Goal: Transaction & Acquisition: Purchase product/service

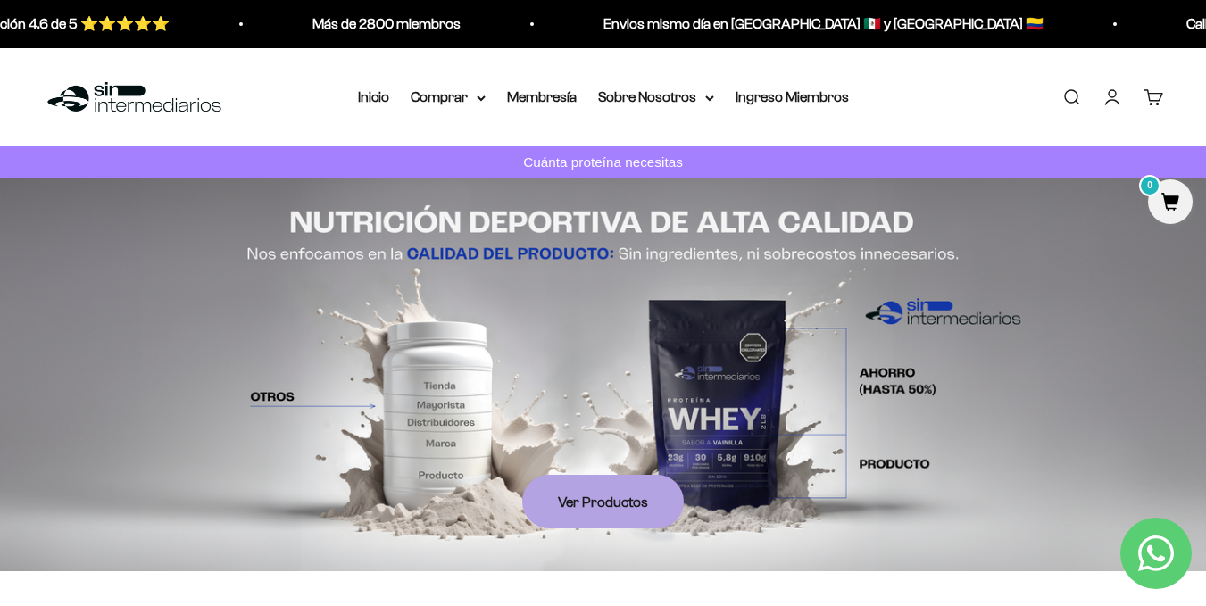
click at [1112, 88] on link "Iniciar sesión" at bounding box center [1113, 98] width 20 height 20
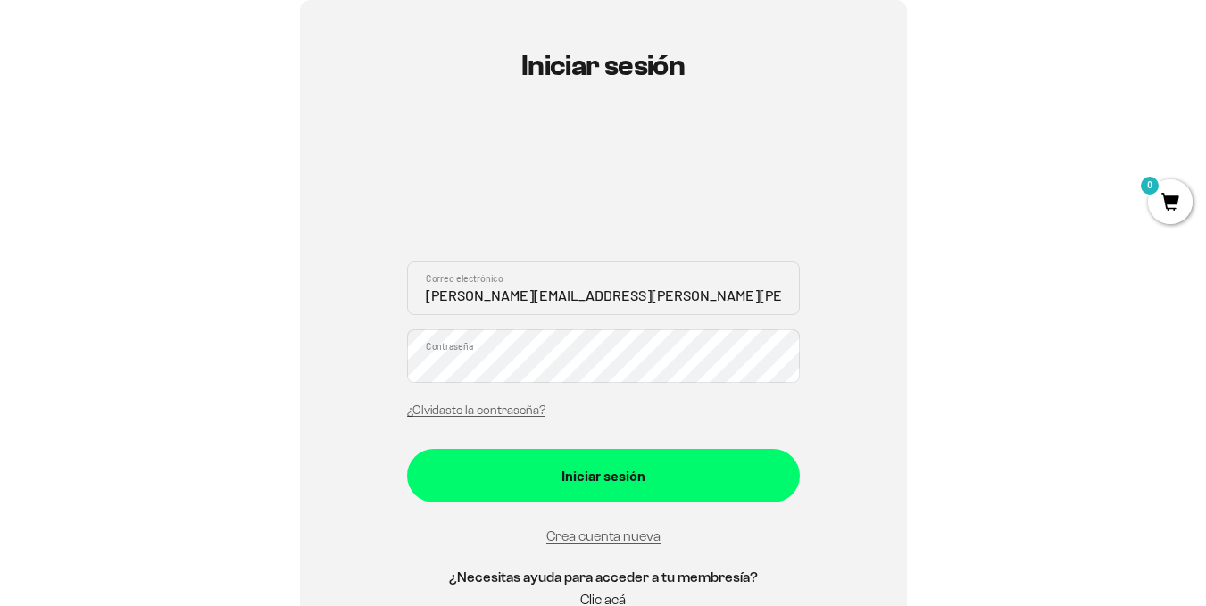
scroll to position [214, 0]
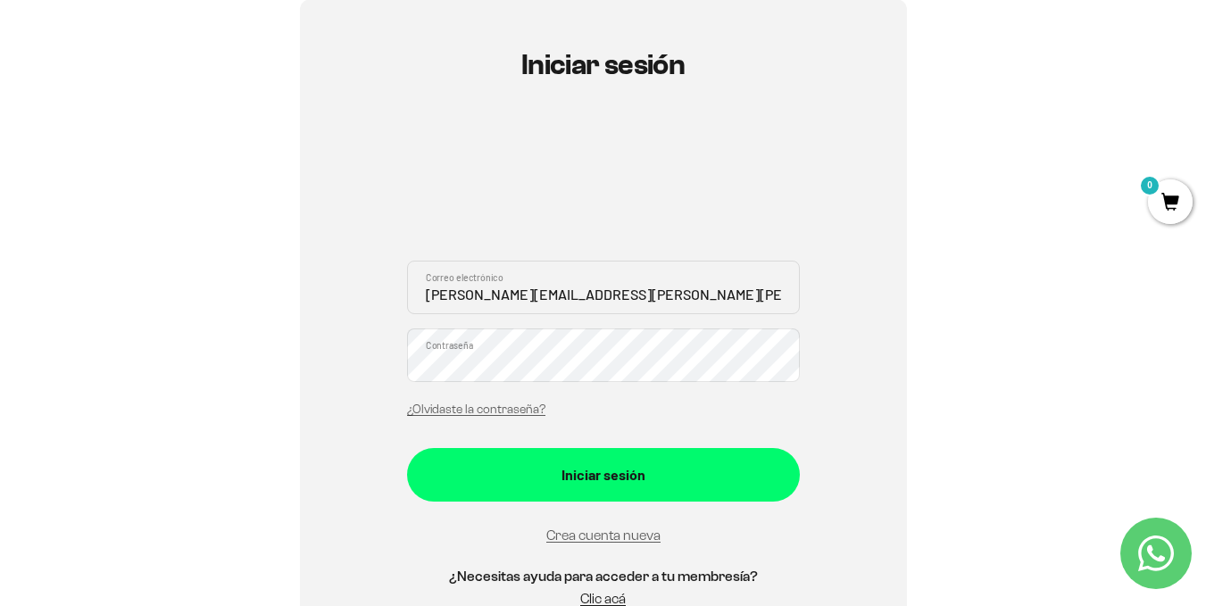
drag, startPoint x: 656, startPoint y: 292, endPoint x: 343, endPoint y: 252, distance: 316.0
click at [343, 252] on div "Iniciar sesión alejandro.abreu.nieves@gmail.com Correo electrónico Contraseña ¿…" at bounding box center [603, 338] width 607 height 679
click at [631, 306] on input "alejandro.abreu.nieves@gmail.com" at bounding box center [603, 288] width 393 height 54
click at [624, 301] on input "alejandro.abreu.nieves@gmail.com" at bounding box center [603, 288] width 393 height 54
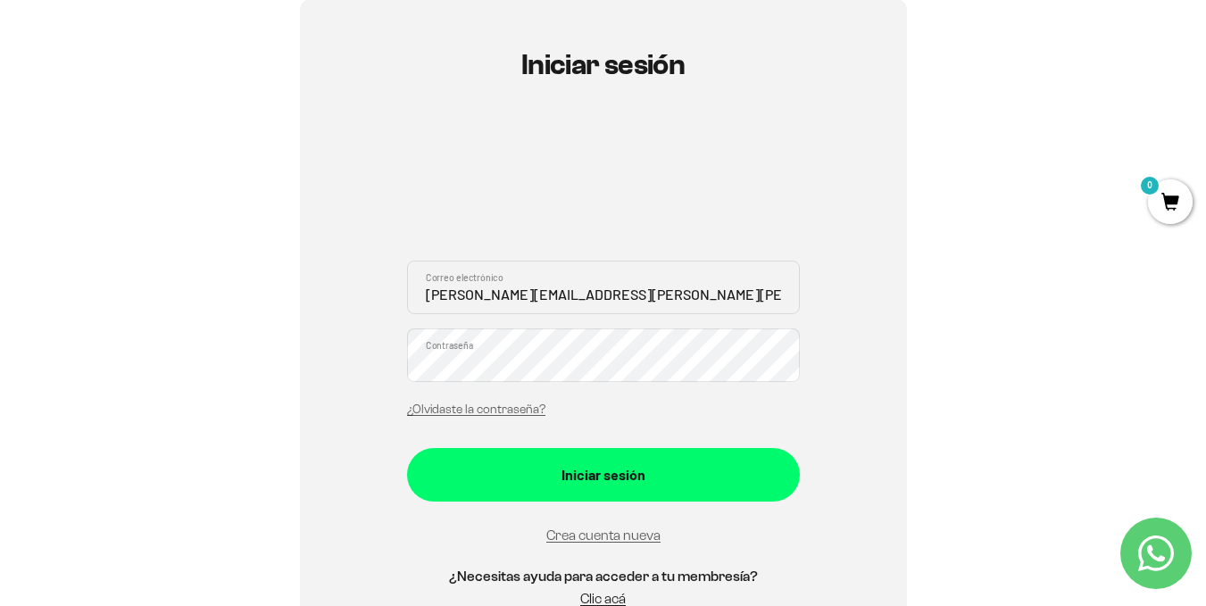
click at [610, 294] on input "alejandro.abreu.nieves@gmail.com" at bounding box center [603, 288] width 393 height 54
click at [581, 292] on input "alejandro.abreu.nieves@gmail.com" at bounding box center [603, 288] width 393 height 54
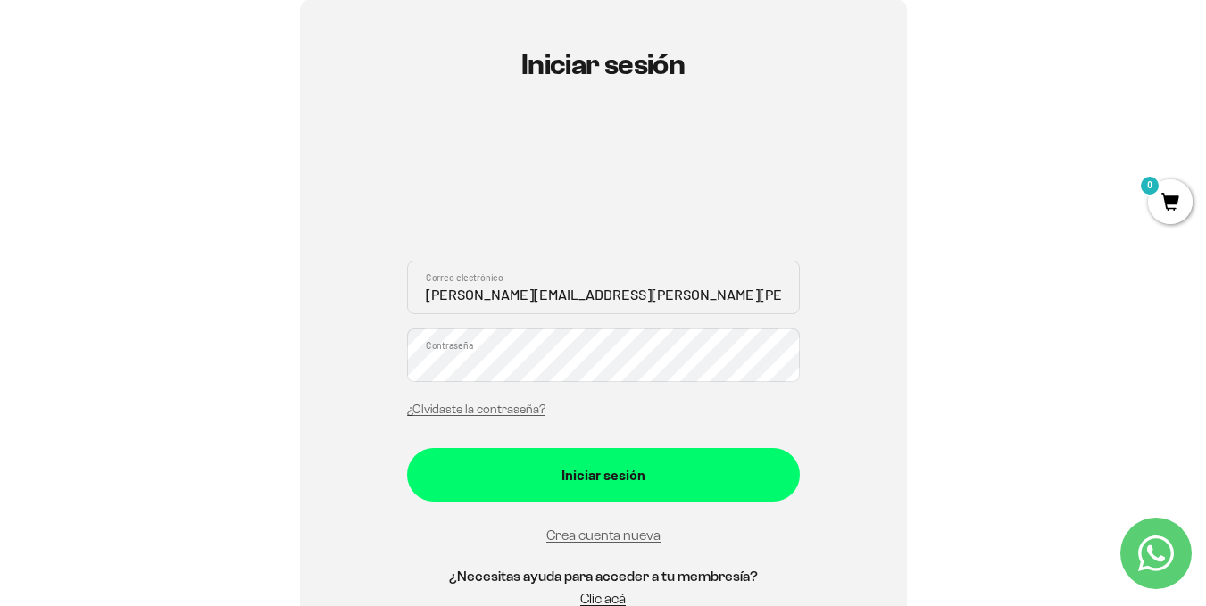
click at [581, 292] on input "alejandro.abreu.nieves@gmail.com" at bounding box center [603, 288] width 393 height 54
type input "a"
type input "[PERSON_NAME][EMAIL_ADDRESS][DOMAIN_NAME]"
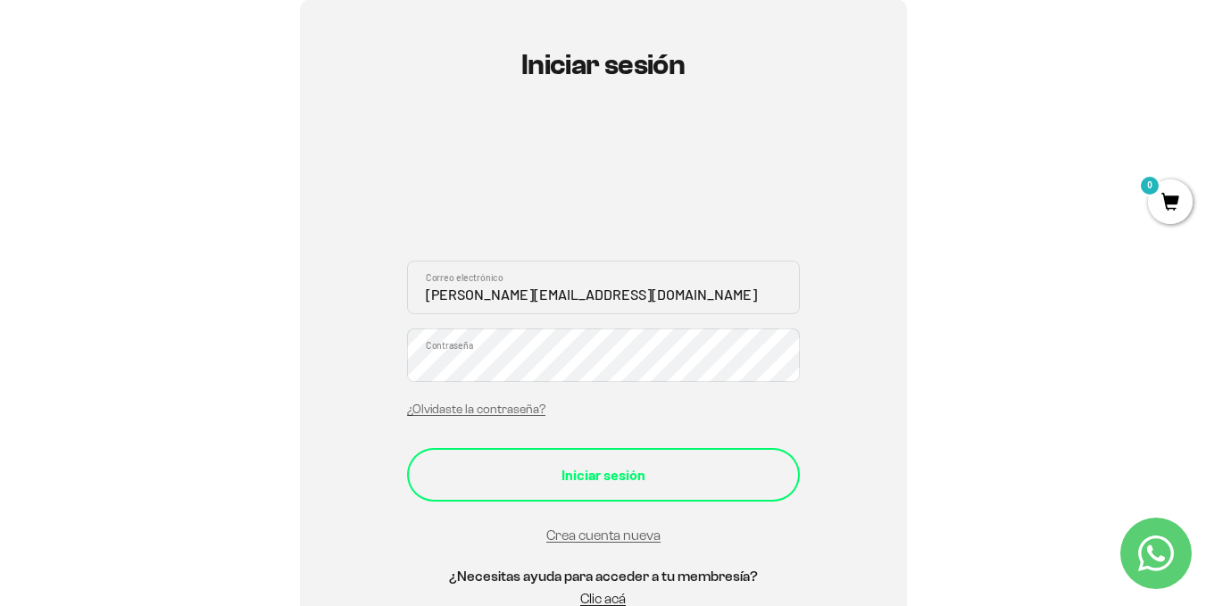
click at [434, 492] on button "Iniciar sesión" at bounding box center [603, 475] width 393 height 54
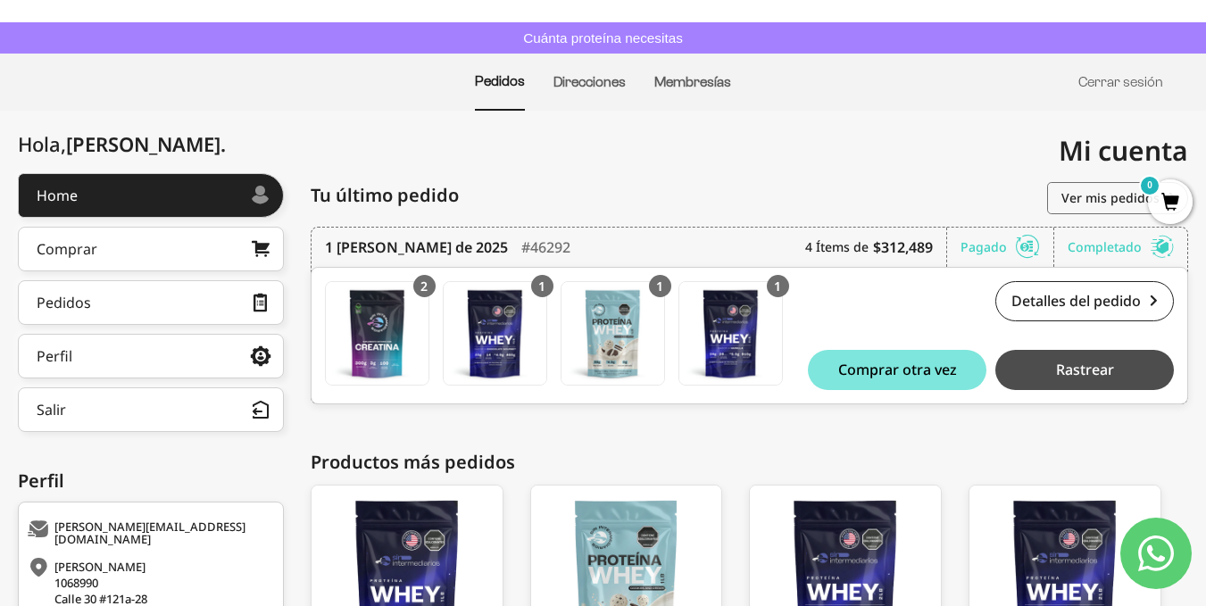
scroll to position [121, 0]
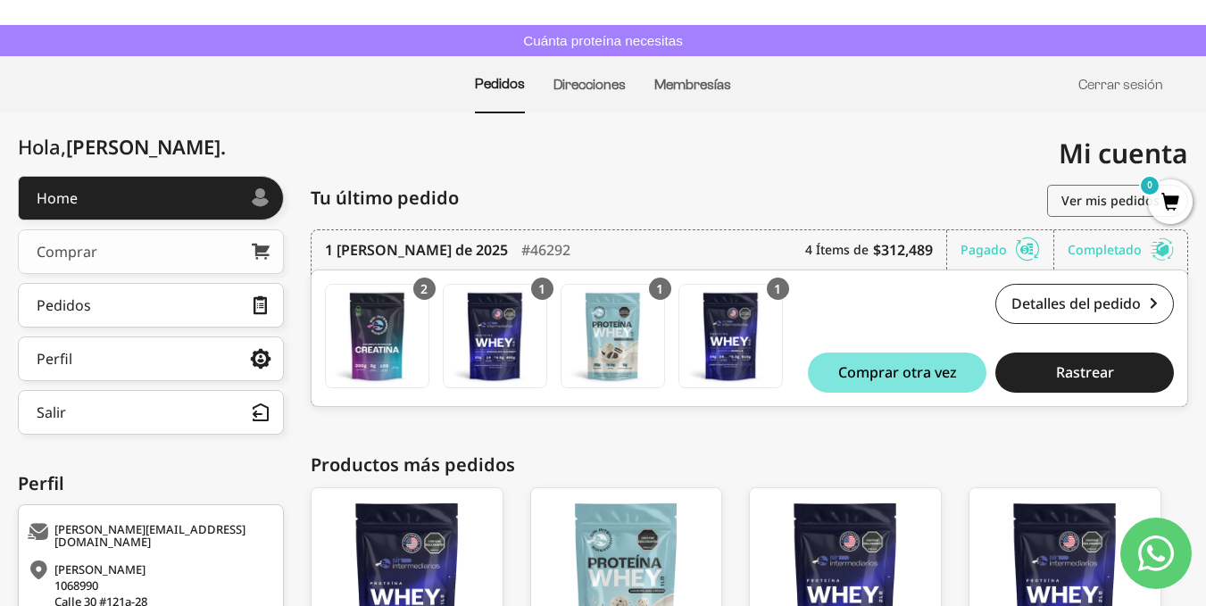
click at [246, 244] on link "Comprar" at bounding box center [151, 251] width 266 height 45
click at [1092, 204] on link "Ver mis pedidos" at bounding box center [1117, 201] width 141 height 32
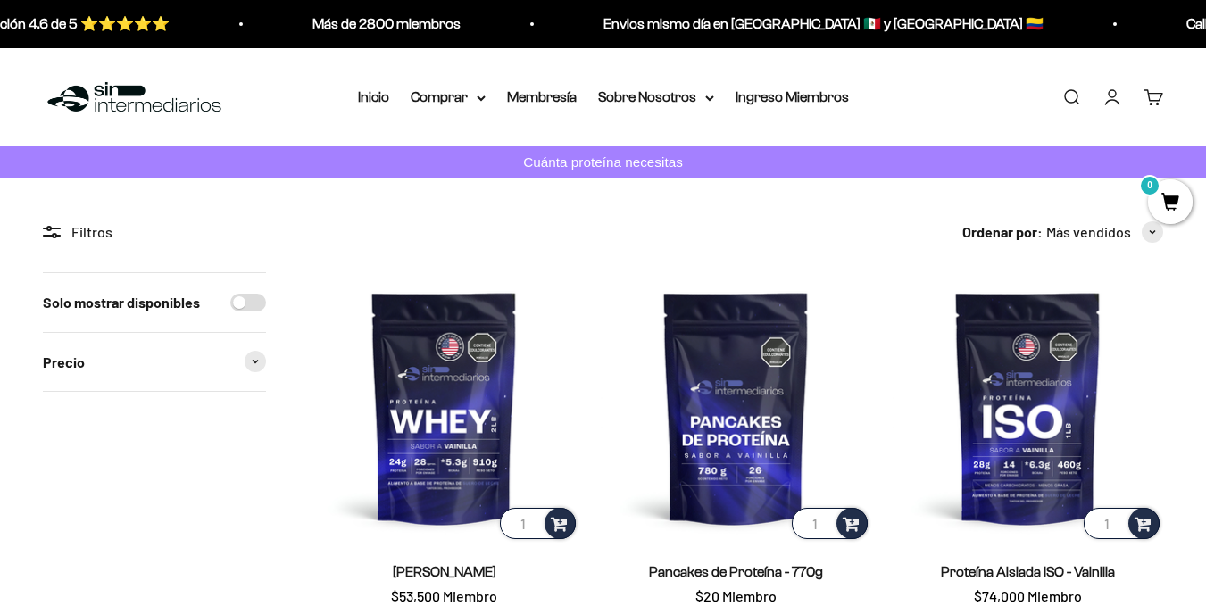
scroll to position [175, 0]
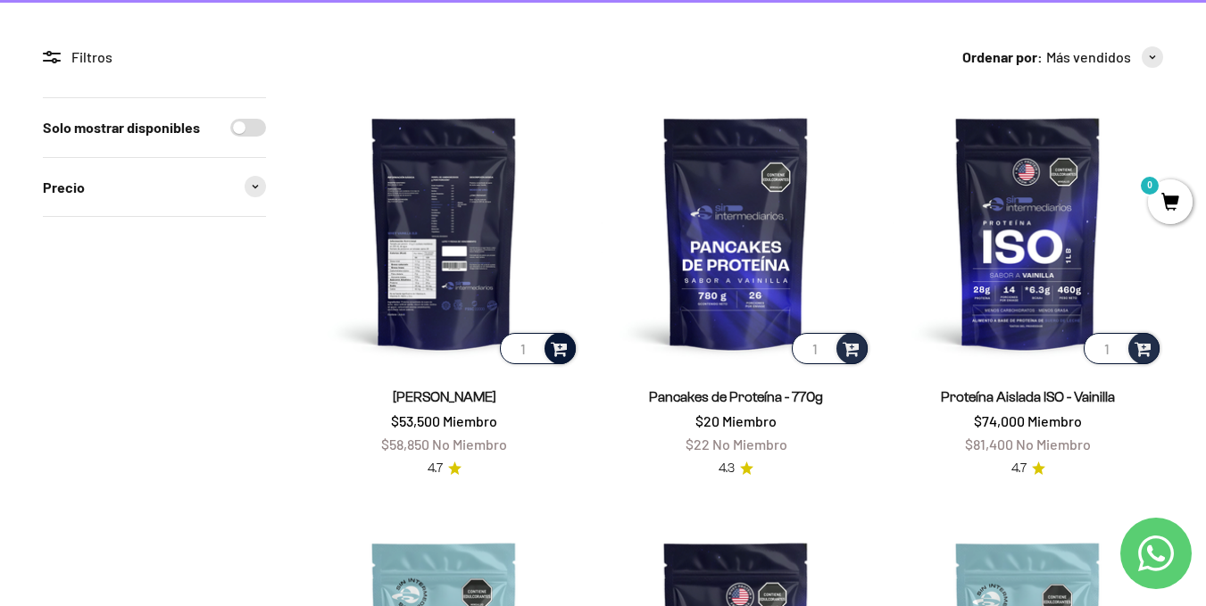
click at [563, 343] on span at bounding box center [559, 348] width 17 height 21
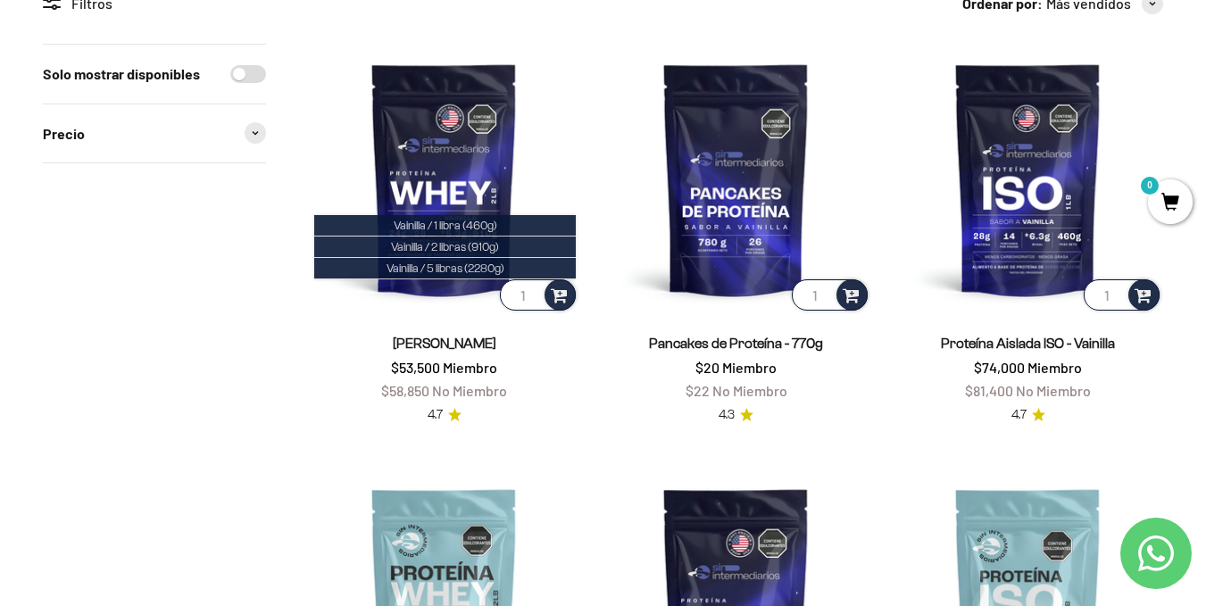
scroll to position [239, 0]
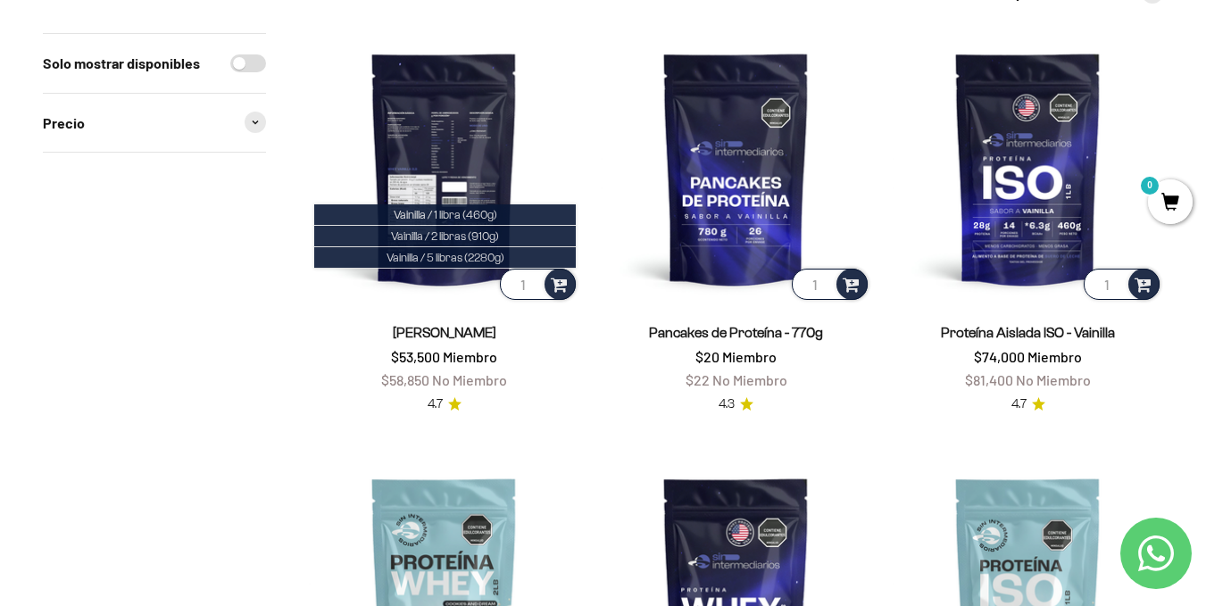
click at [438, 154] on img at bounding box center [444, 168] width 271 height 271
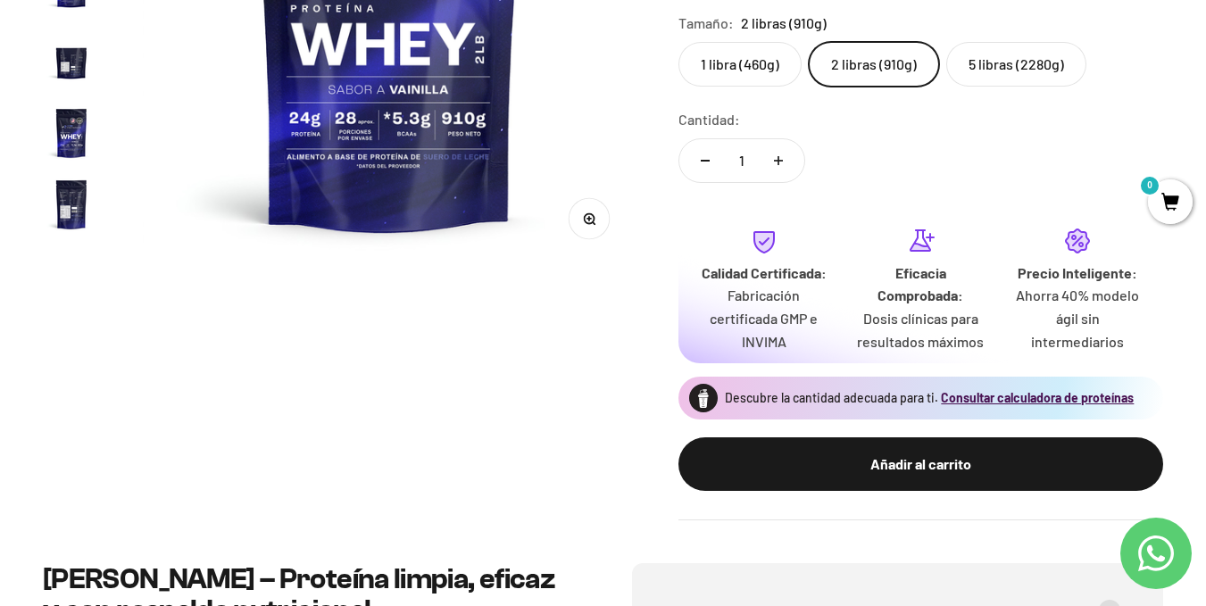
scroll to position [439, 0]
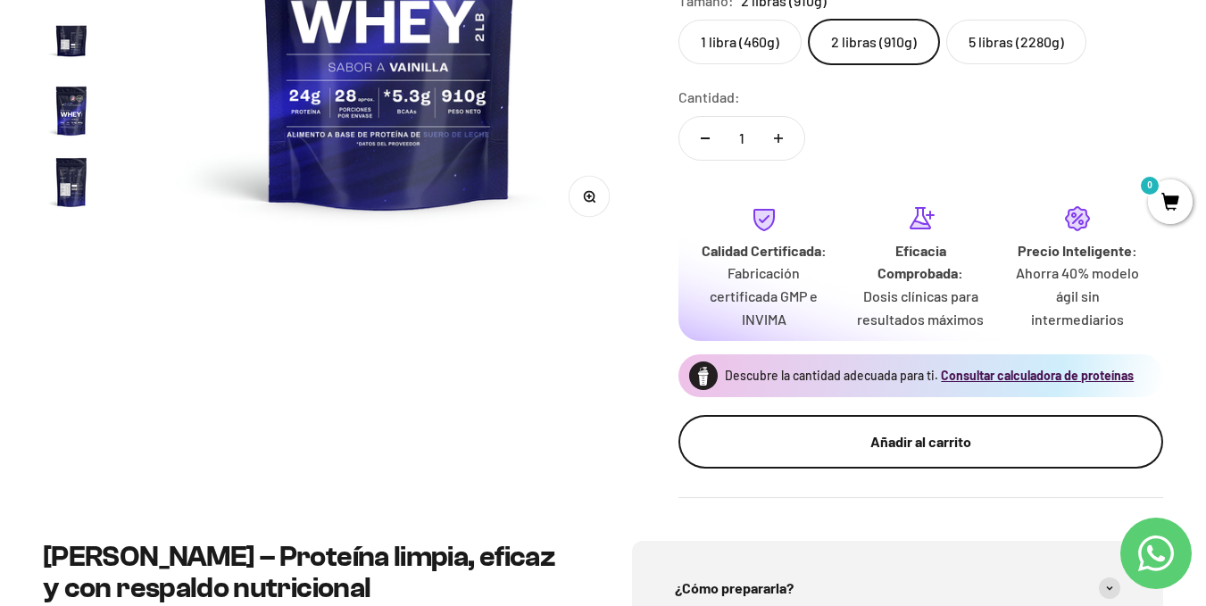
click at [966, 464] on button "Añadir al carrito" at bounding box center [921, 442] width 485 height 54
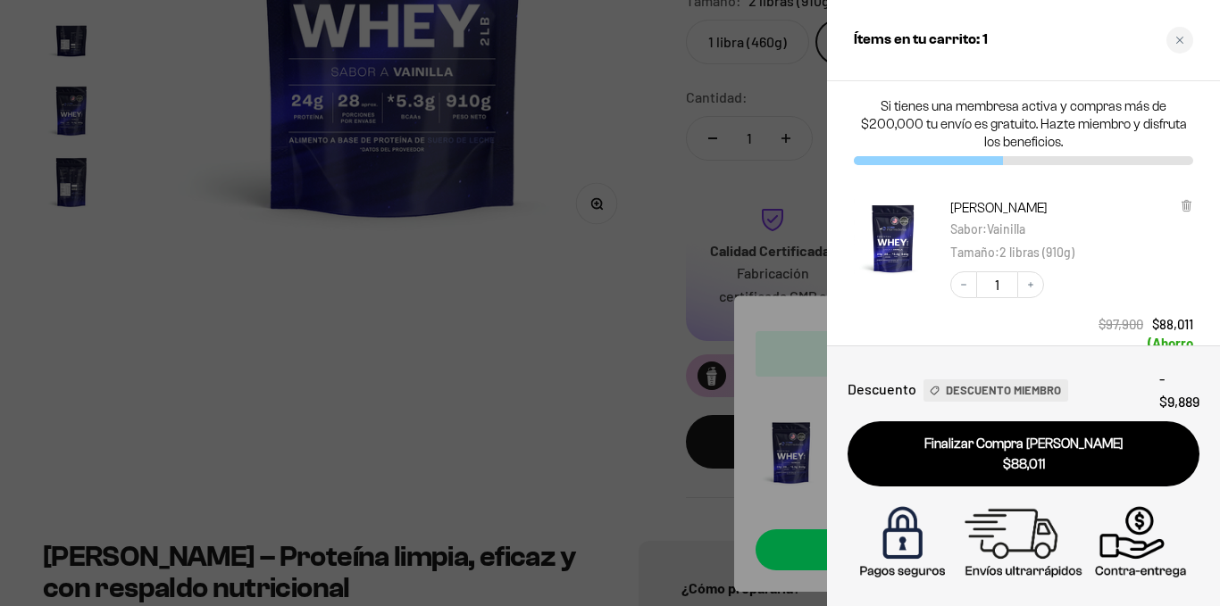
click at [580, 188] on div at bounding box center [610, 303] width 1220 height 606
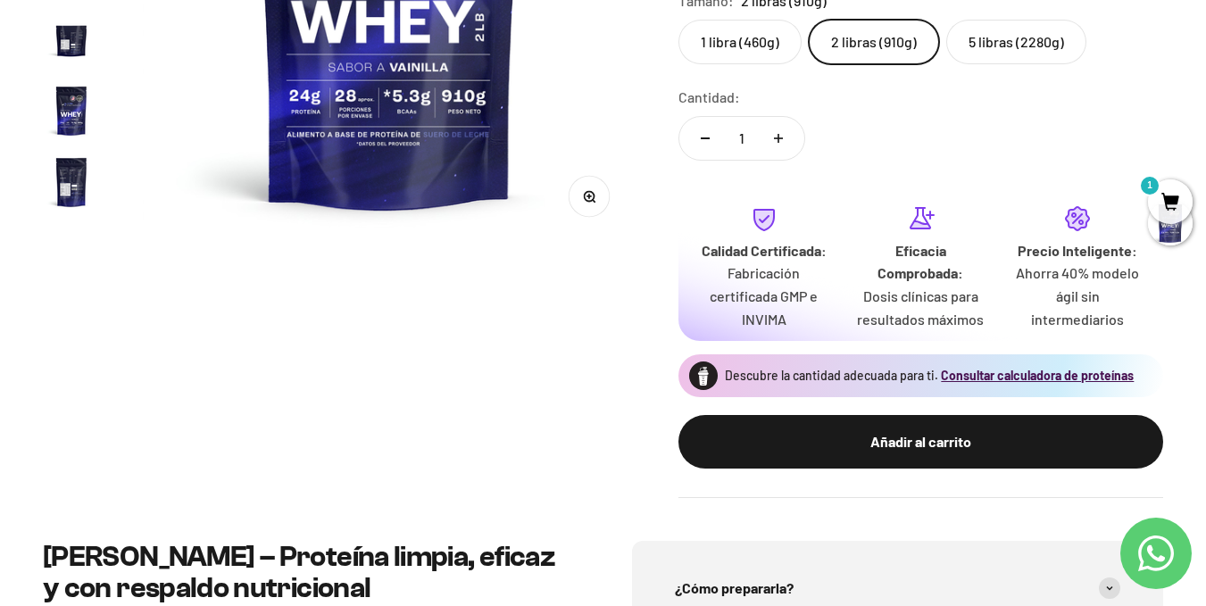
scroll to position [0, 0]
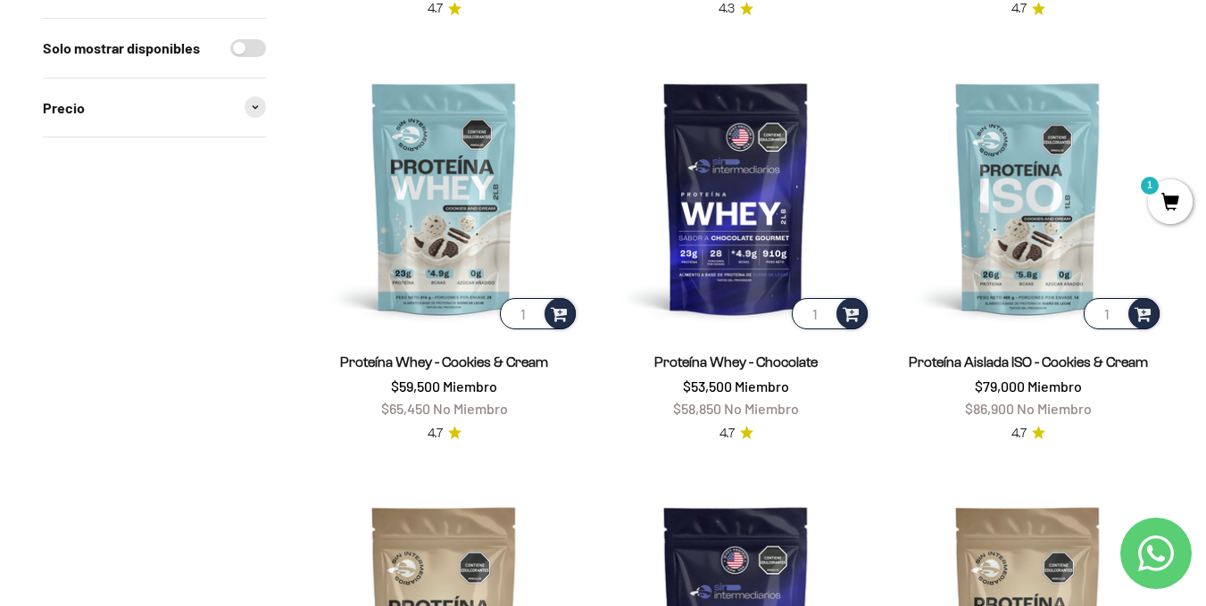
scroll to position [624, 0]
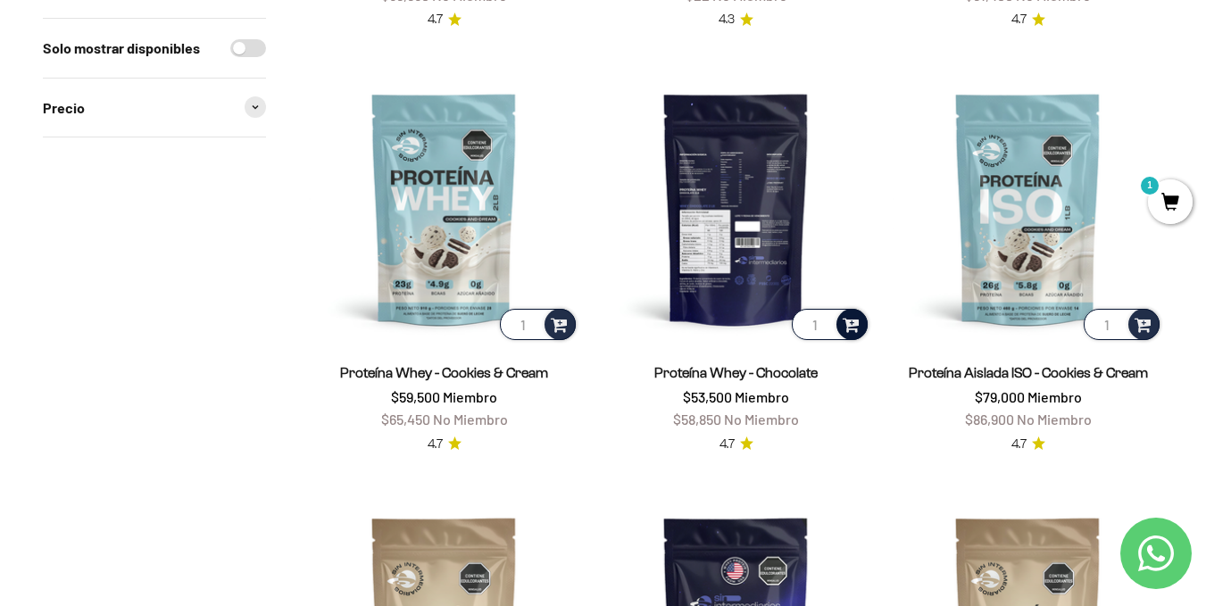
click at [860, 326] on div at bounding box center [852, 324] width 31 height 31
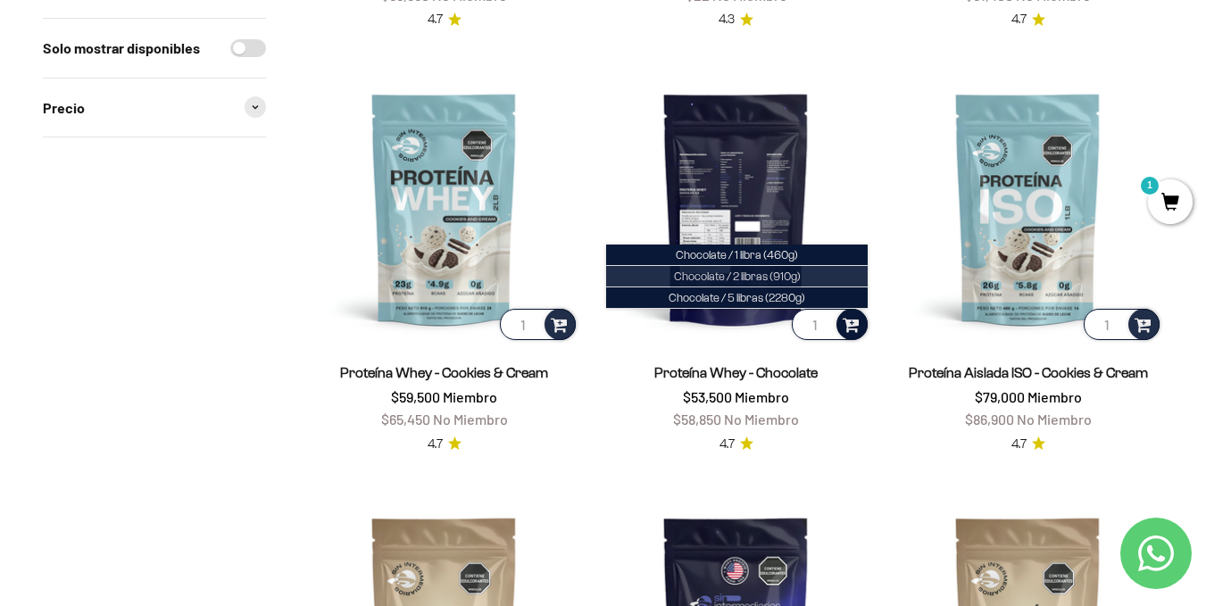
click at [745, 272] on span "Chocolate / 2 libras (910g)" at bounding box center [737, 276] width 127 height 13
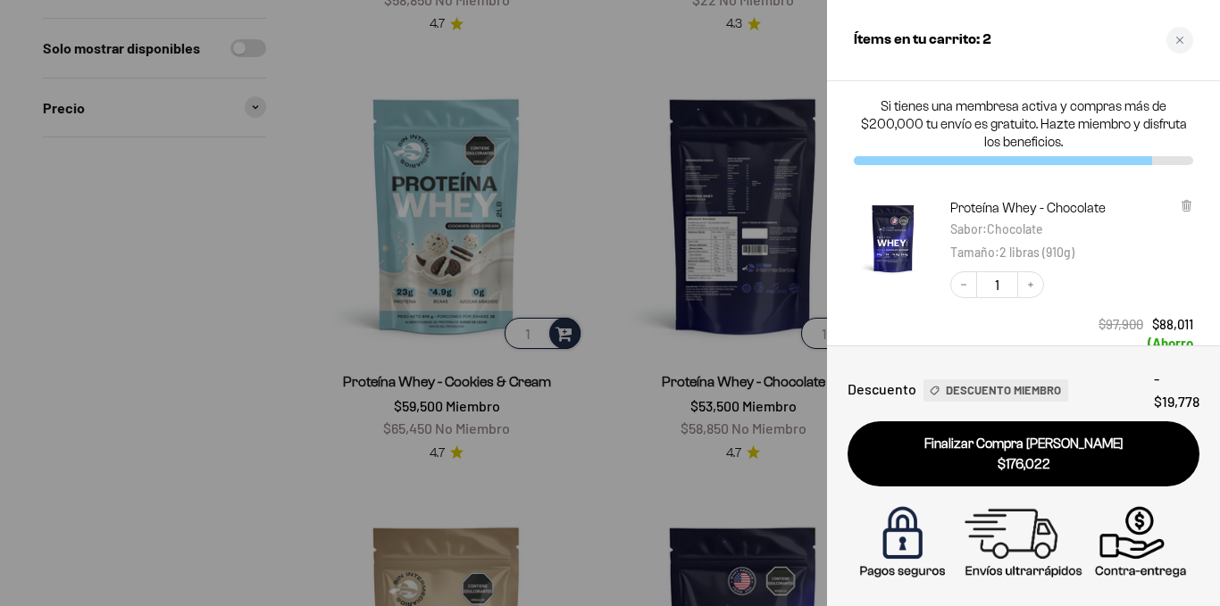
click at [196, 341] on div at bounding box center [610, 303] width 1220 height 606
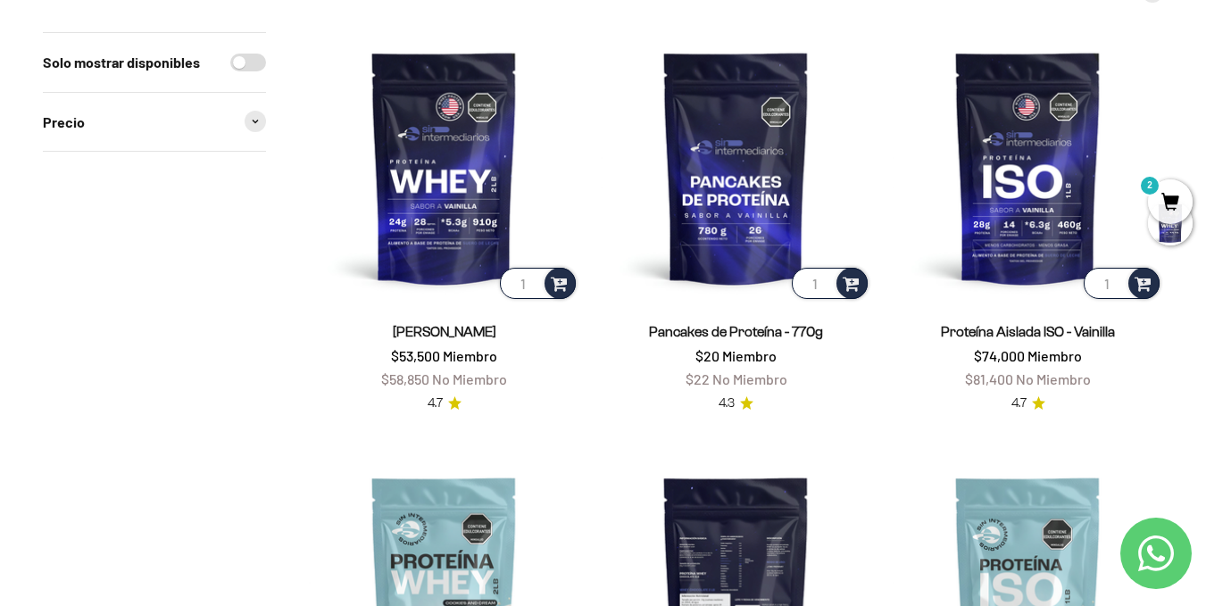
scroll to position [0, 0]
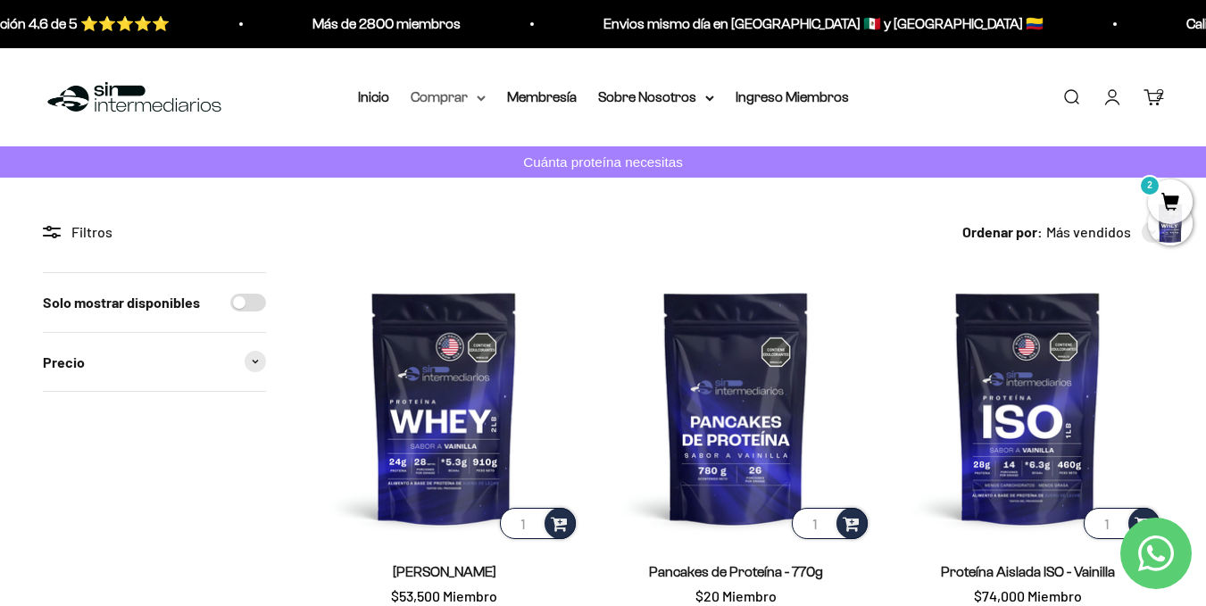
click at [480, 100] on icon at bounding box center [481, 98] width 9 height 6
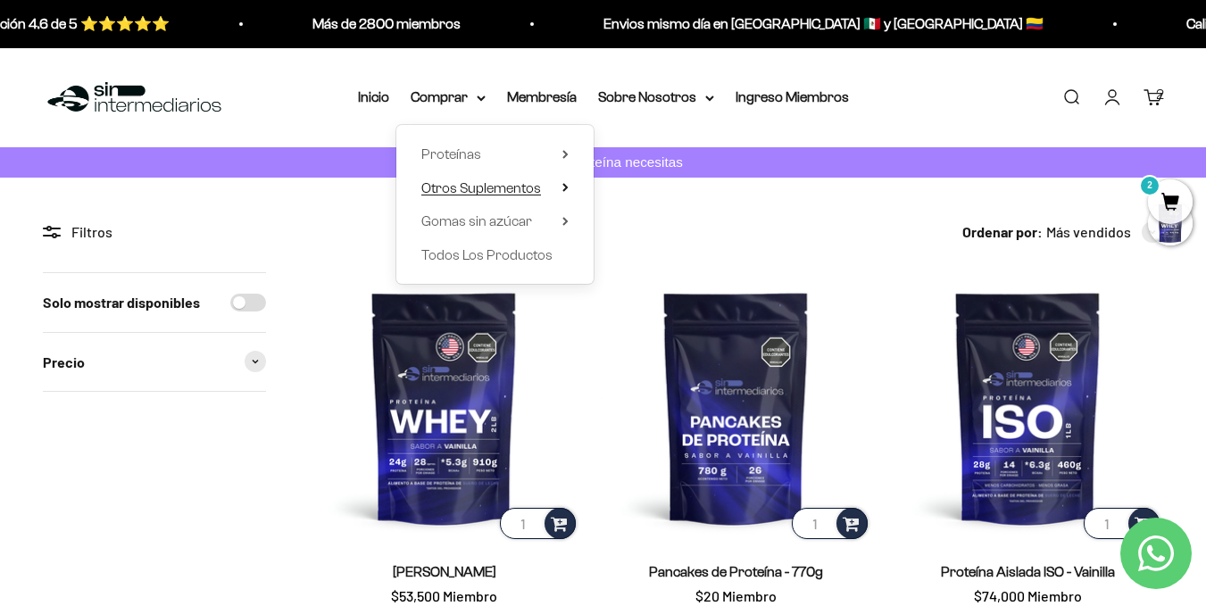
click at [561, 192] on summary "Otros Suplementos" at bounding box center [494, 187] width 147 height 23
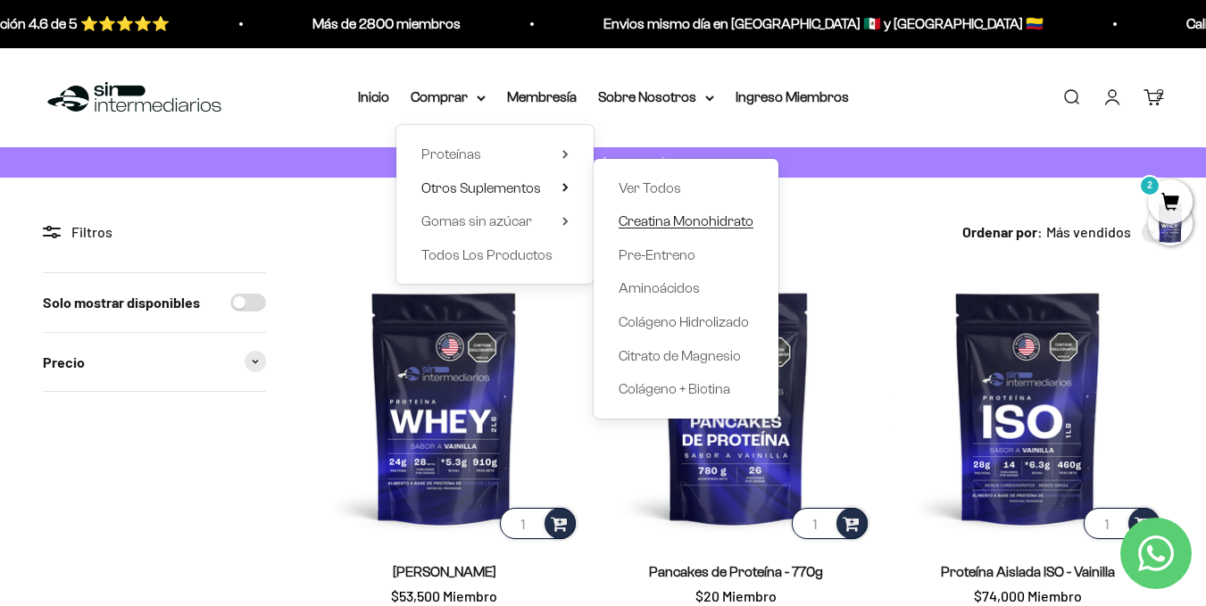
click at [681, 214] on span "Creatina Monohidrato" at bounding box center [686, 220] width 135 height 15
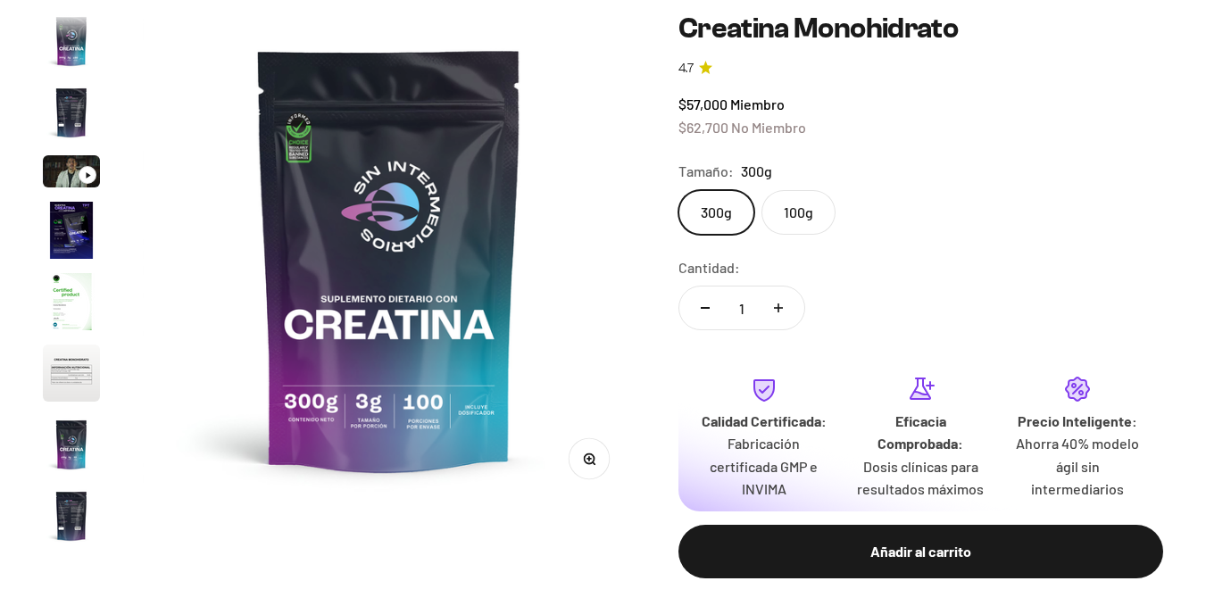
scroll to position [73, 0]
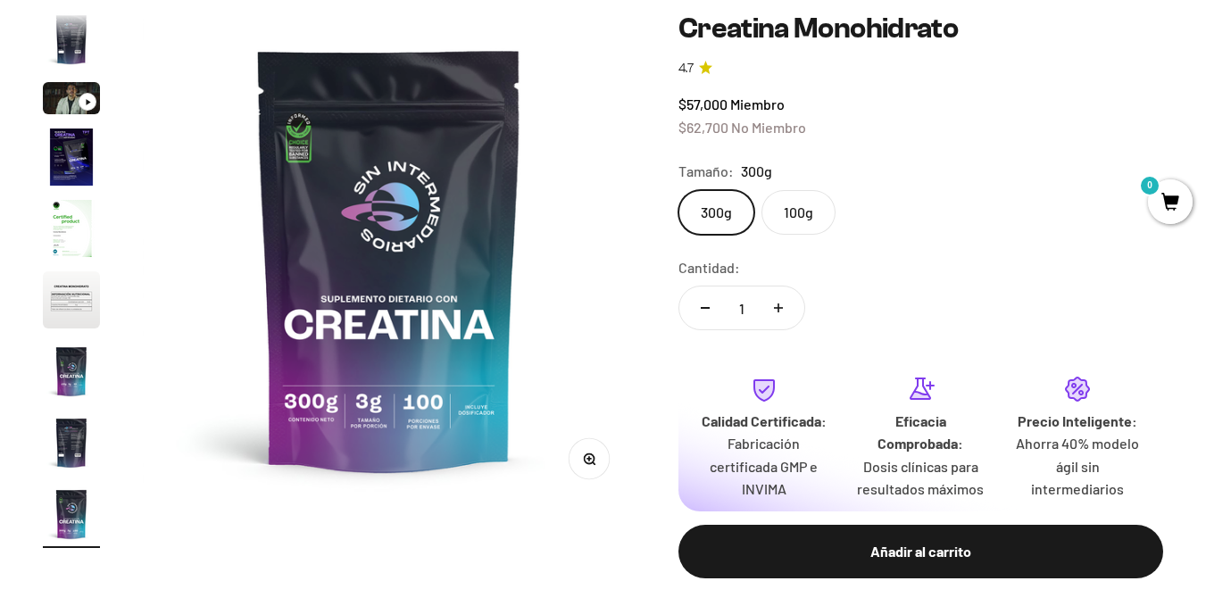
click at [791, 307] on button "Aumentar cantidad" at bounding box center [779, 308] width 52 height 43
type input "2"
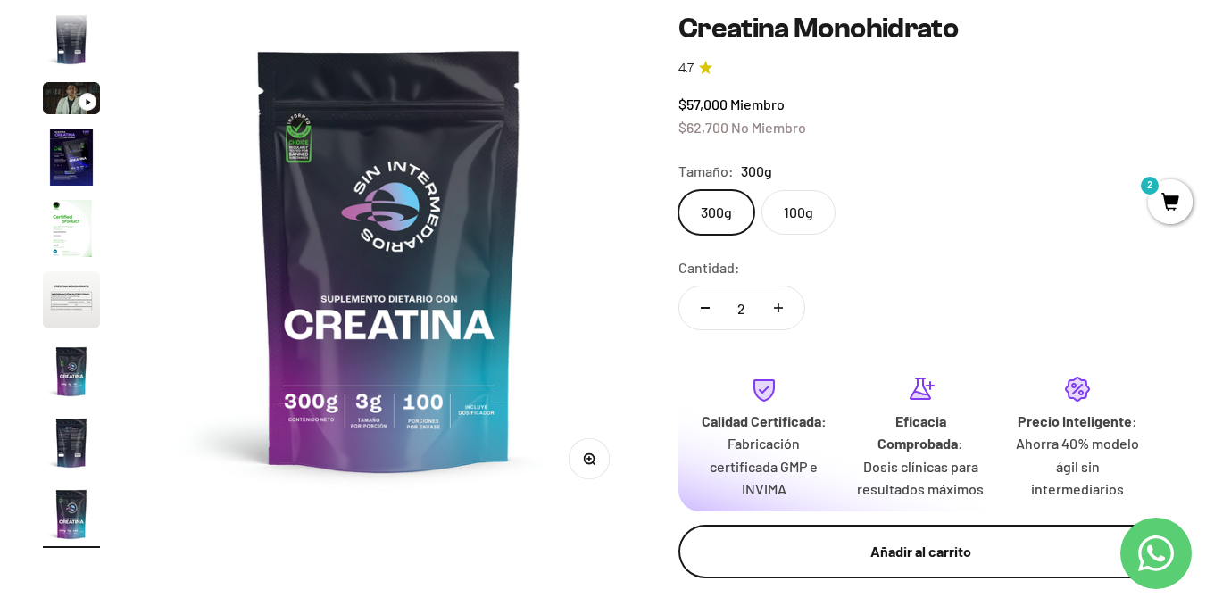
click at [813, 541] on div "Añadir al carrito" at bounding box center [920, 551] width 413 height 23
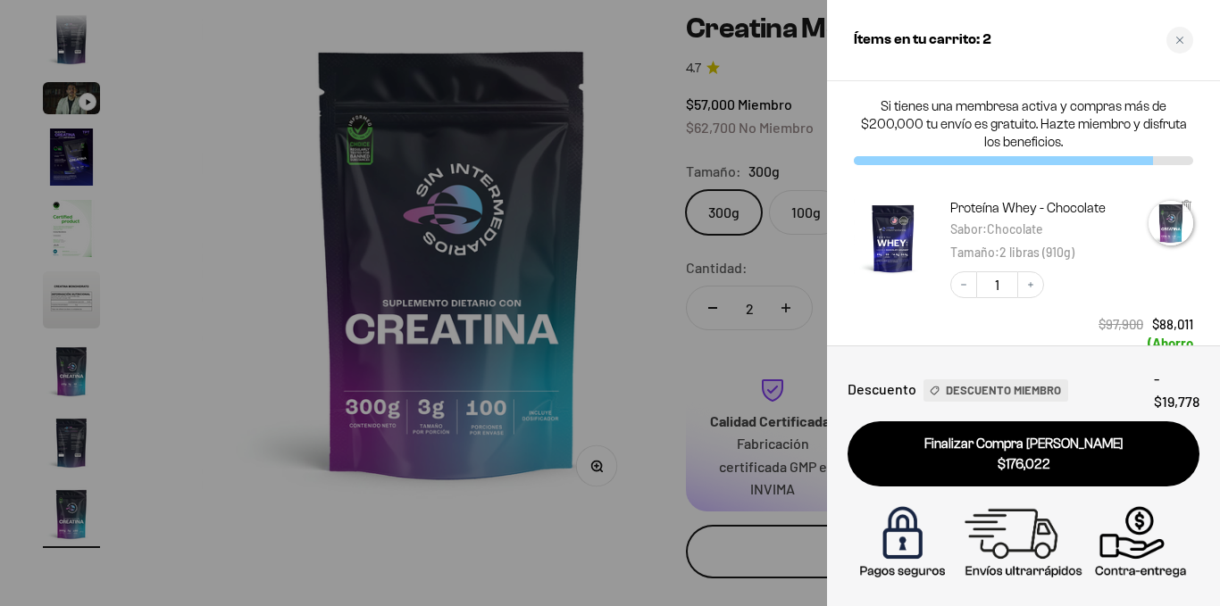
scroll to position [0, 4087]
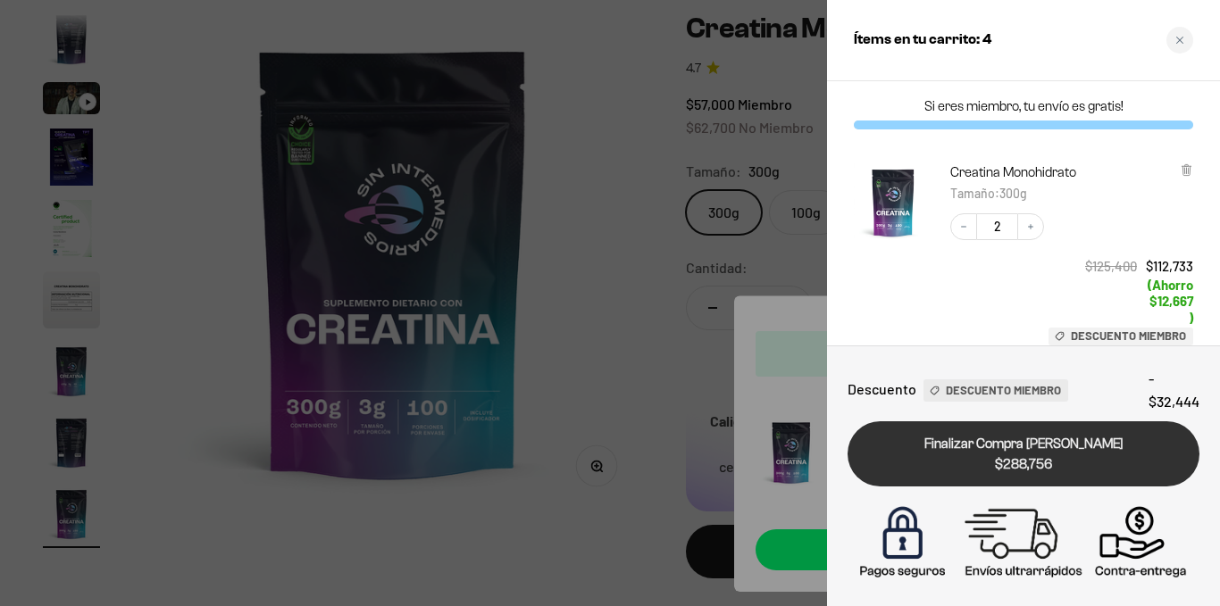
click at [1107, 468] on span "$288,756" at bounding box center [1023, 465] width 327 height 21
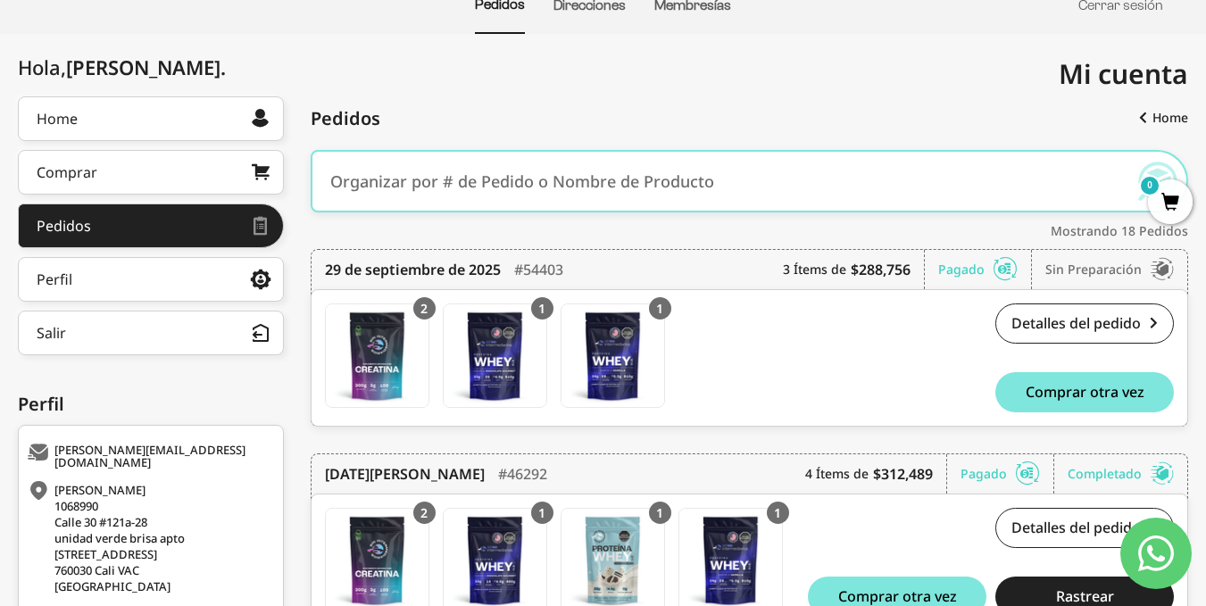
scroll to position [217, 0]
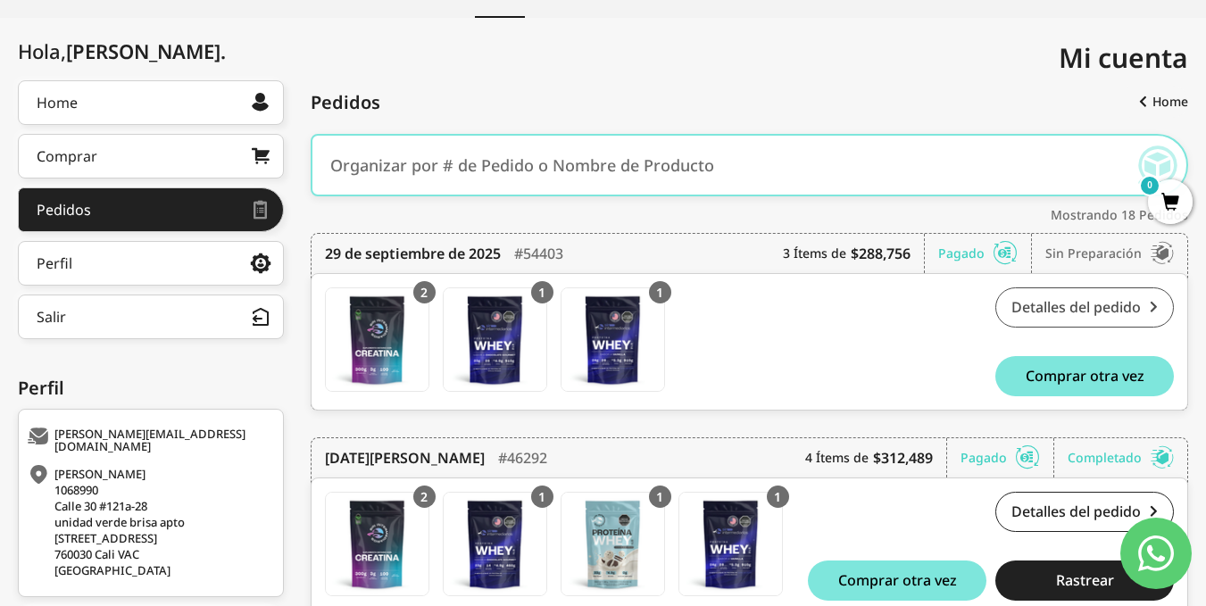
click at [1037, 325] on link "Detalles del pedido" at bounding box center [1085, 308] width 179 height 40
